Goal: Information Seeking & Learning: Learn about a topic

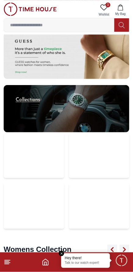
scroll to position [1389, 0]
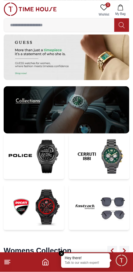
click at [21, 86] on img at bounding box center [67, 109] width 126 height 47
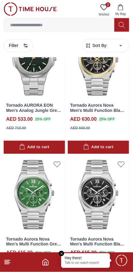
scroll to position [877, 0]
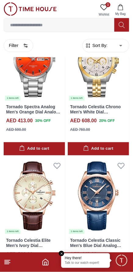
scroll to position [3816, 0]
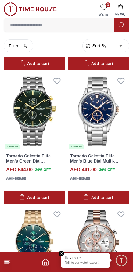
scroll to position [5106, 0]
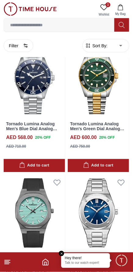
scroll to position [6383, 0]
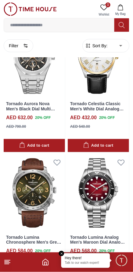
scroll to position [7697, 0]
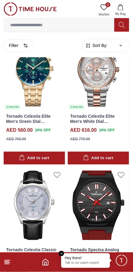
scroll to position [5271, 0]
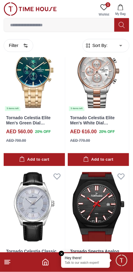
click at [13, 271] on footer at bounding box center [66, 263] width 133 height 20
click at [9, 262] on line at bounding box center [7, 262] width 4 height 0
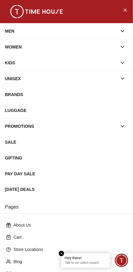
click at [9, 32] on div "MEN" at bounding box center [61, 31] width 112 height 11
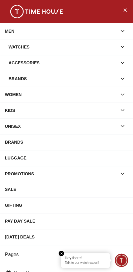
click at [18, 47] on div "Watches" at bounding box center [63, 46] width 109 height 11
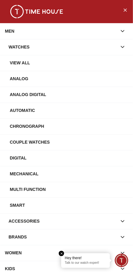
click at [23, 124] on div "Chronograph" at bounding box center [69, 126] width 118 height 11
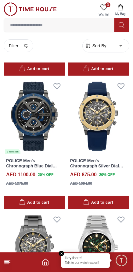
scroll to position [1090, 0]
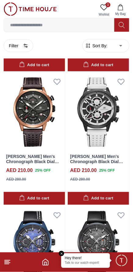
scroll to position [2353, 0]
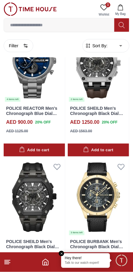
scroll to position [3659, 0]
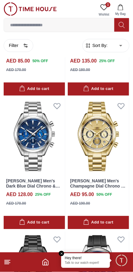
scroll to position [4947, 0]
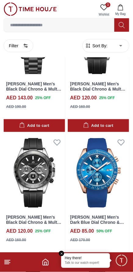
scroll to position [5138, 0]
